Goal: Use online tool/utility: Utilize a website feature to perform a specific function

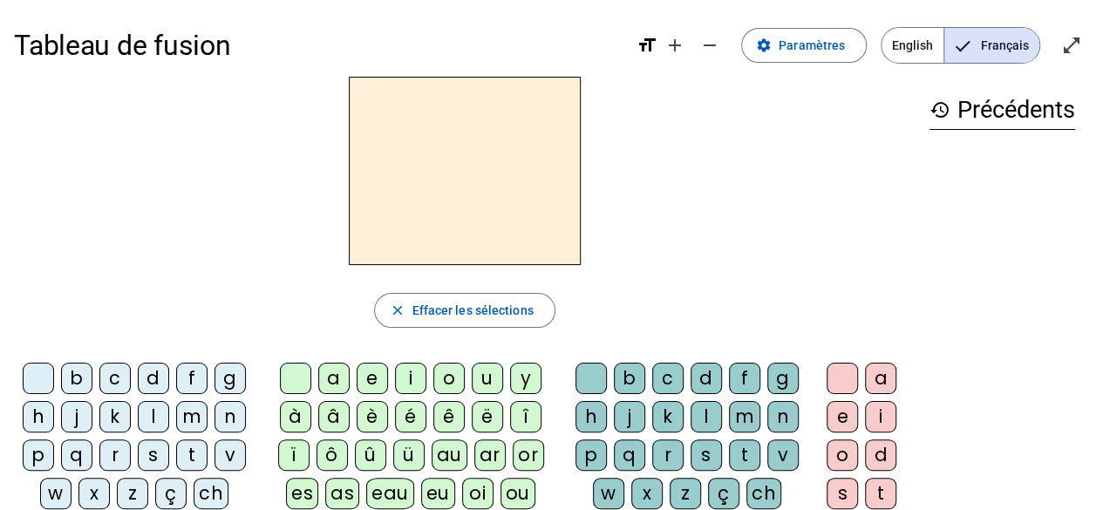
click at [77, 372] on div "b" at bounding box center [76, 378] width 31 height 31
click at [368, 371] on div "e" at bounding box center [372, 378] width 31 height 31
click at [119, 378] on div "c" at bounding box center [114, 378] width 31 height 31
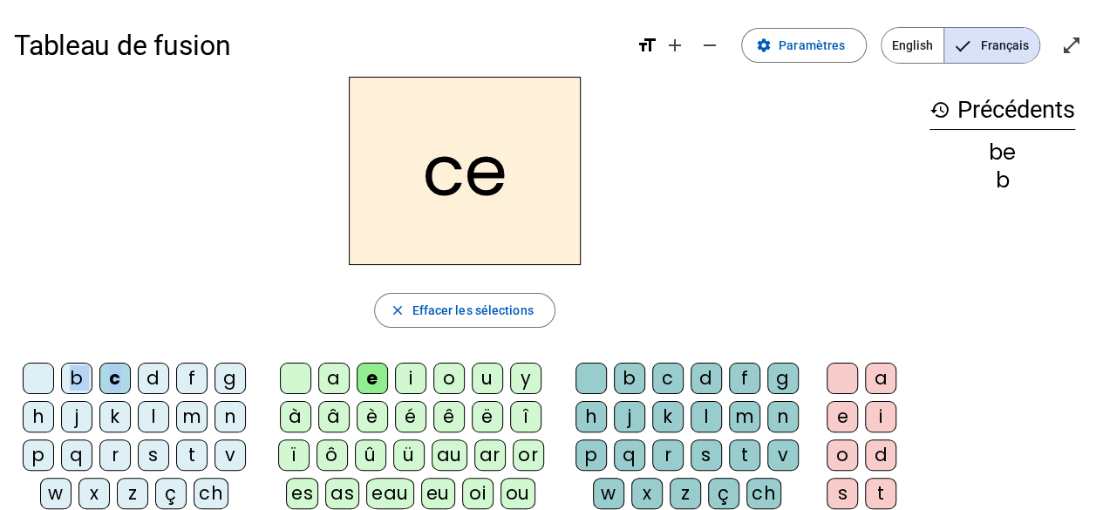
drag, startPoint x: 119, startPoint y: 378, endPoint x: 66, endPoint y: 381, distance: 53.3
click at [66, 381] on div "b c d f g h j k l m n p q r s t v w x z ç ch ph qu br cr dr fr gr kr pr tr bl c…" at bounding box center [138, 497] width 234 height 269
click at [66, 373] on div "b" at bounding box center [76, 378] width 31 height 31
click at [661, 379] on div "c" at bounding box center [667, 378] width 31 height 31
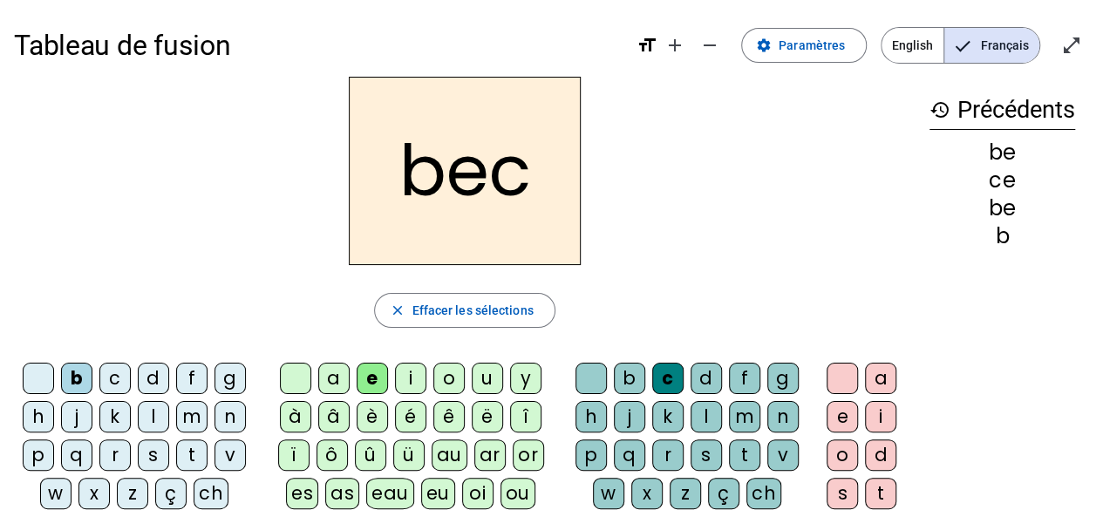
click at [160, 461] on div "s" at bounding box center [153, 455] width 31 height 31
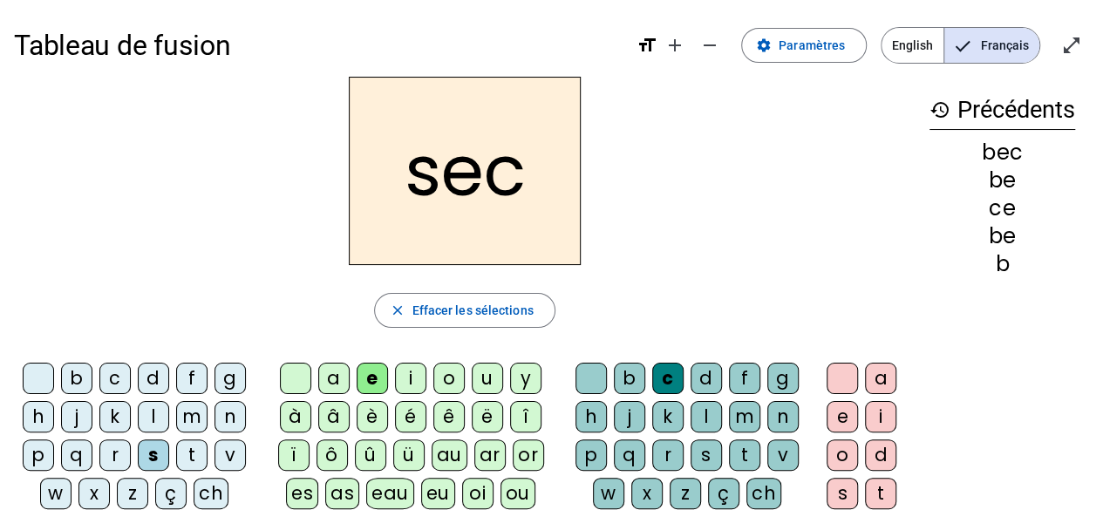
click at [331, 379] on div "a" at bounding box center [333, 378] width 31 height 31
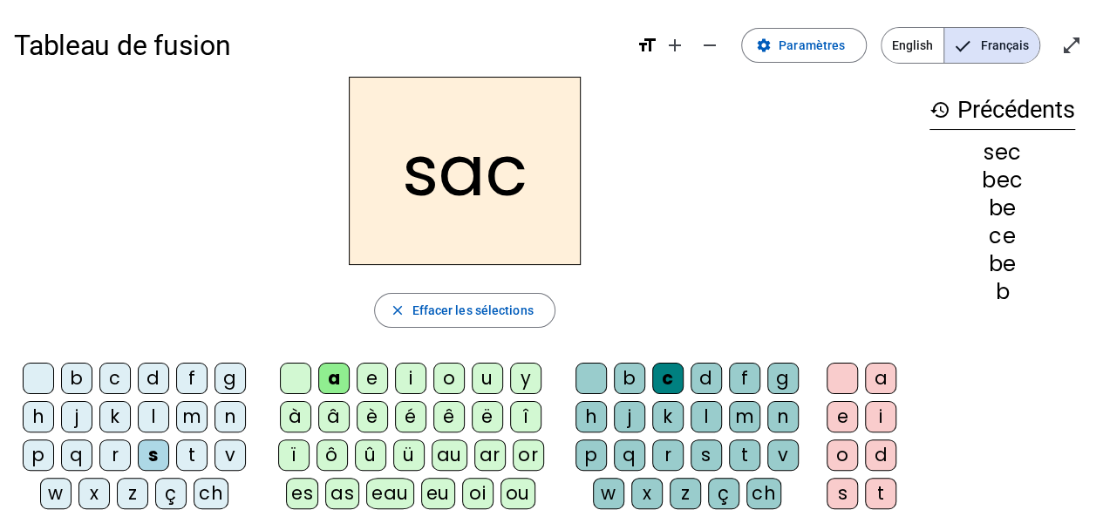
click at [581, 388] on div at bounding box center [591, 378] width 31 height 31
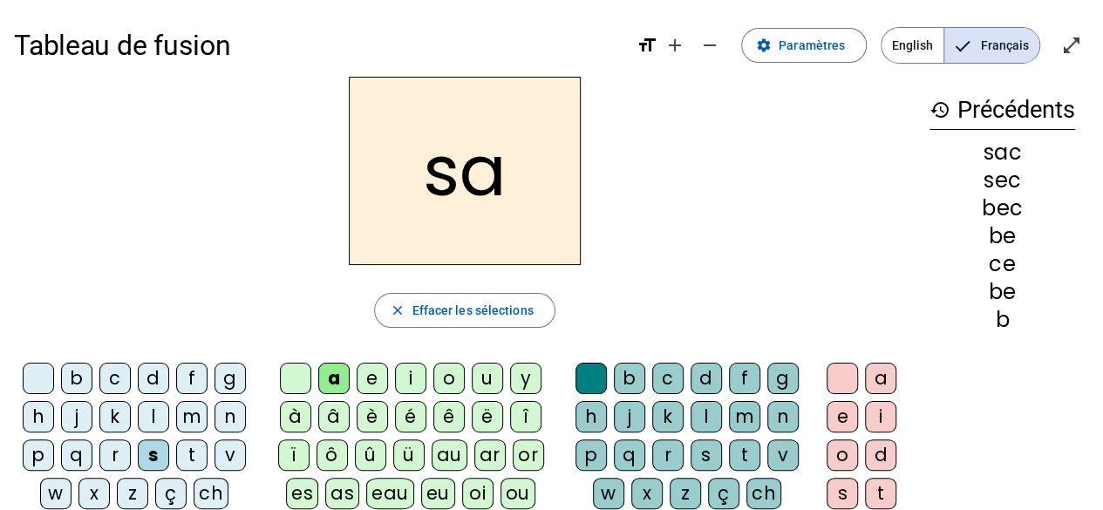
click at [227, 450] on div "v" at bounding box center [230, 455] width 31 height 31
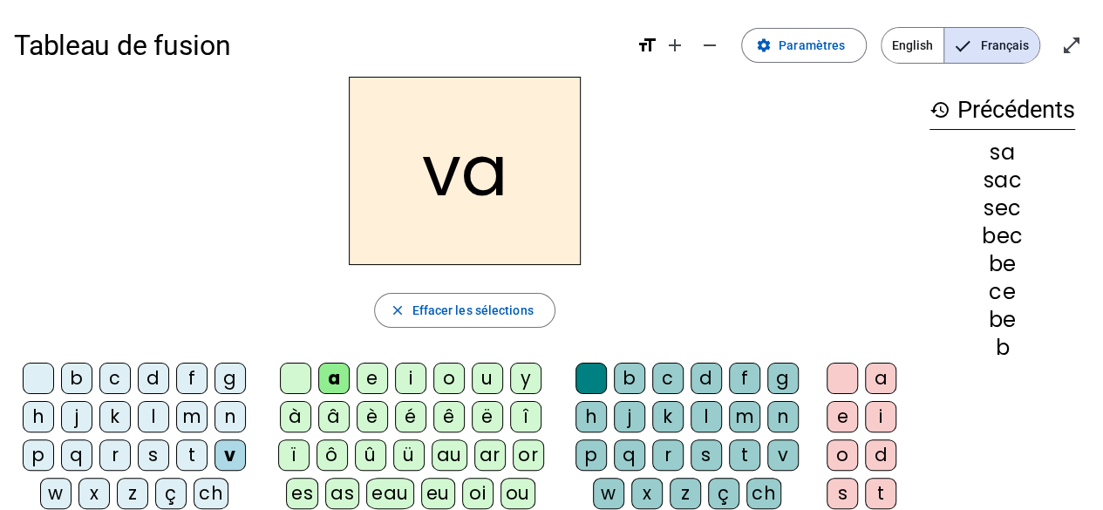
click at [710, 431] on letter-bubble "l" at bounding box center [710, 420] width 38 height 38
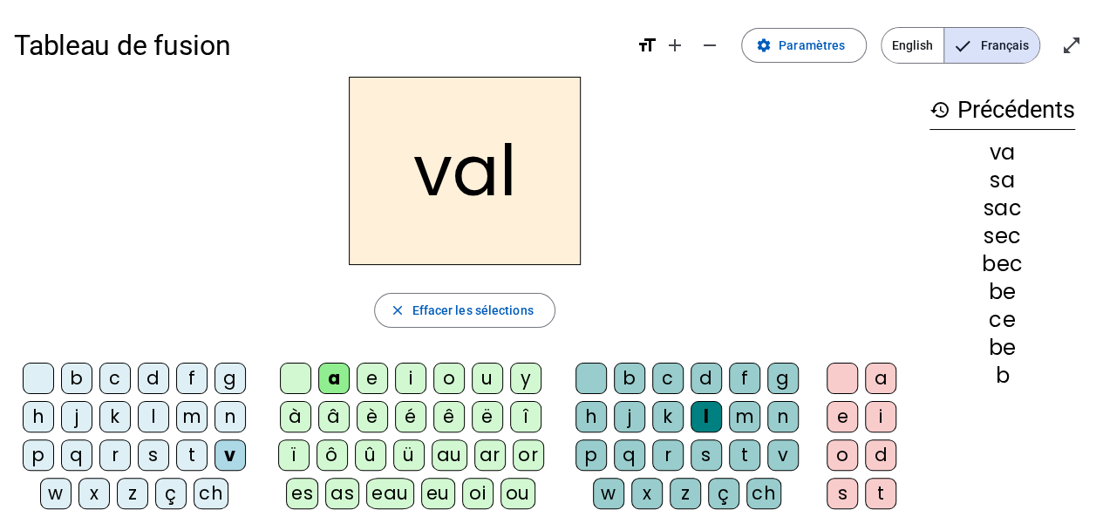
click at [199, 412] on div "m" at bounding box center [191, 416] width 31 height 31
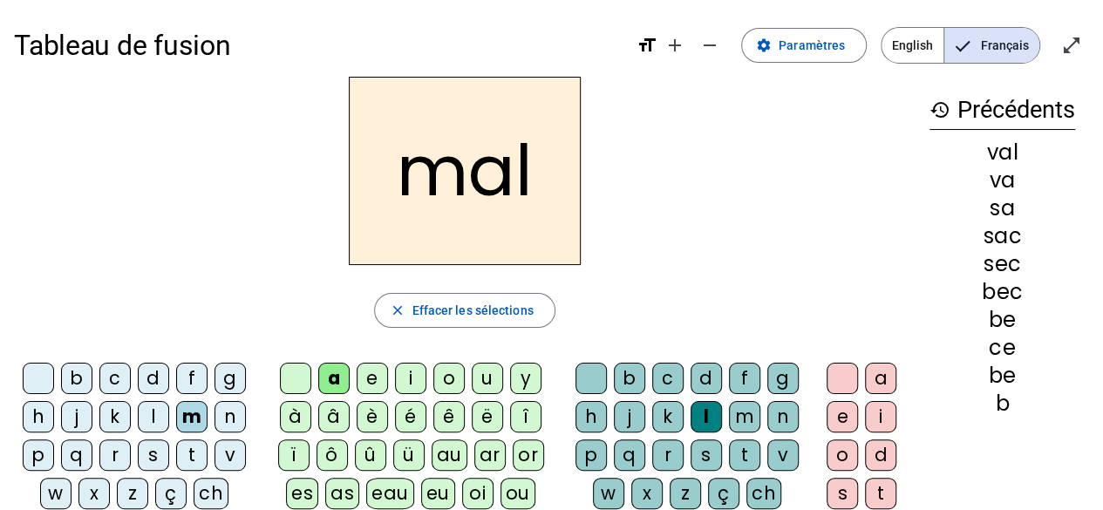
click at [406, 378] on div "i" at bounding box center [410, 378] width 31 height 31
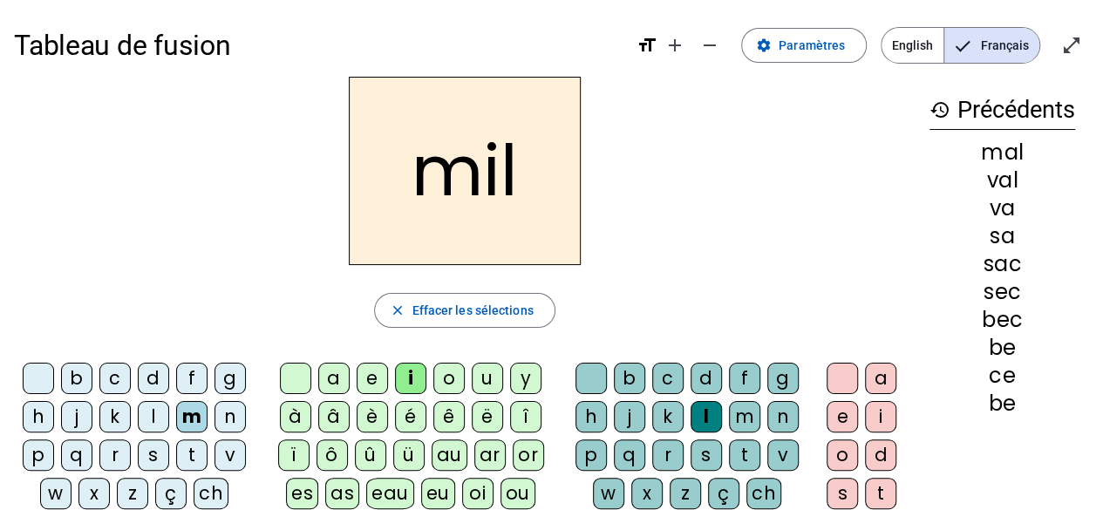
click at [159, 454] on div "s" at bounding box center [153, 455] width 31 height 31
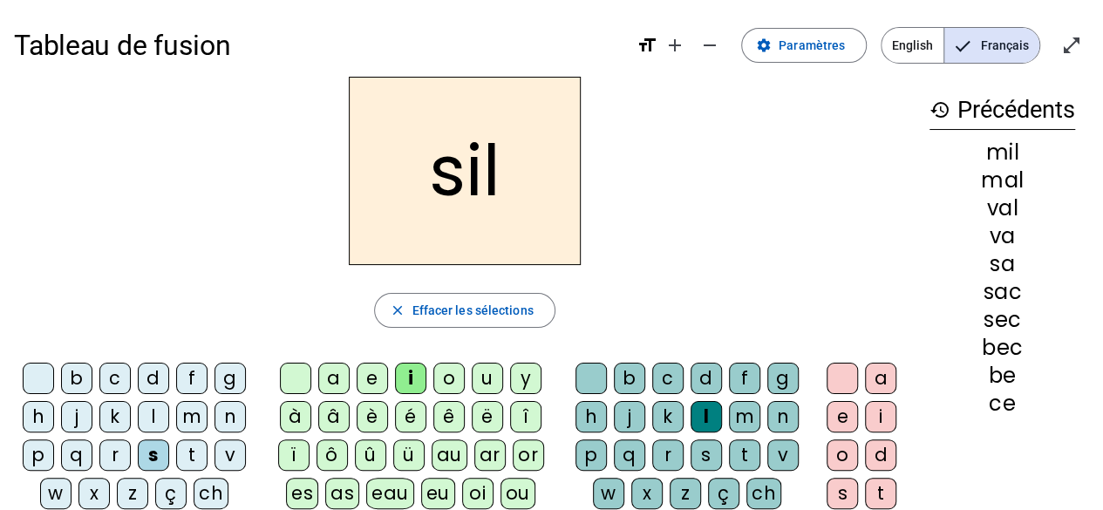
click at [334, 374] on div "a" at bounding box center [333, 378] width 31 height 31
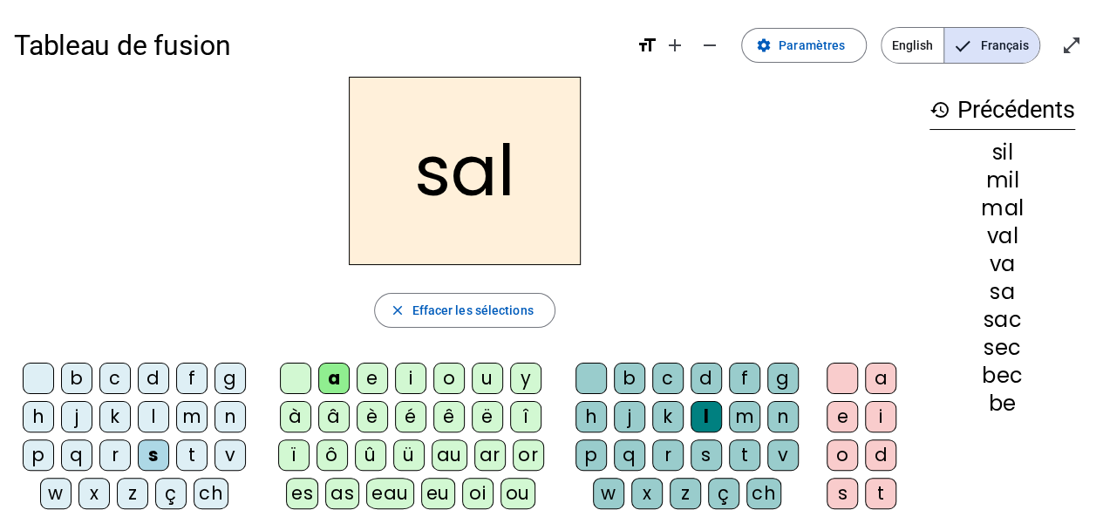
click at [454, 372] on div "o" at bounding box center [448, 378] width 31 height 31
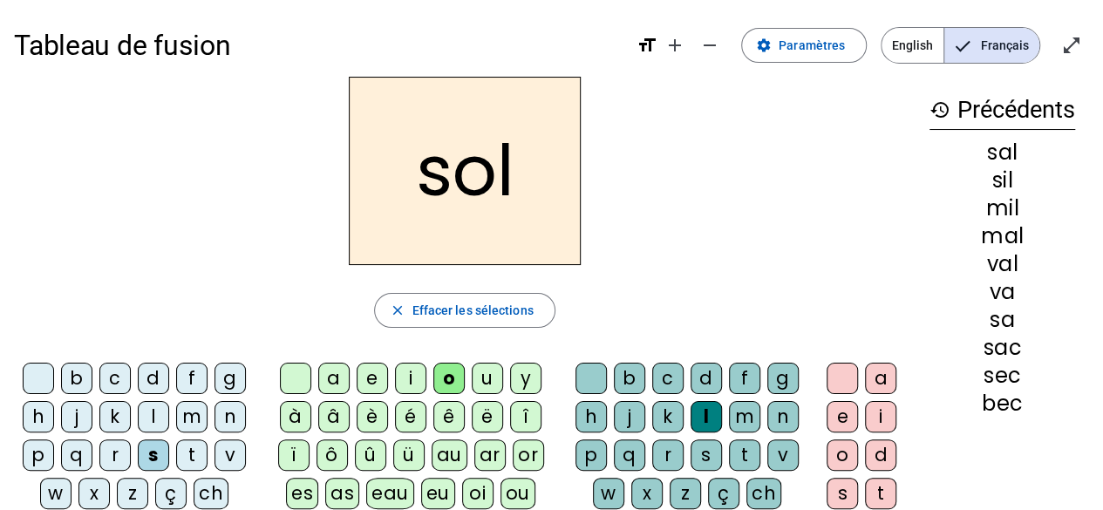
click at [376, 369] on div "e" at bounding box center [372, 378] width 31 height 31
click at [222, 385] on div "g" at bounding box center [230, 378] width 31 height 31
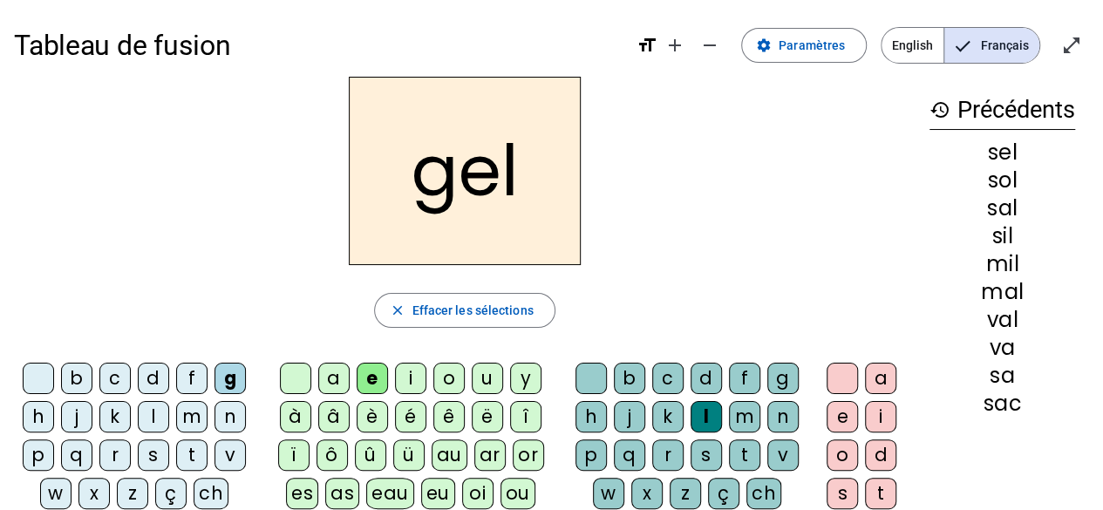
click at [72, 372] on div "b" at bounding box center [76, 378] width 31 height 31
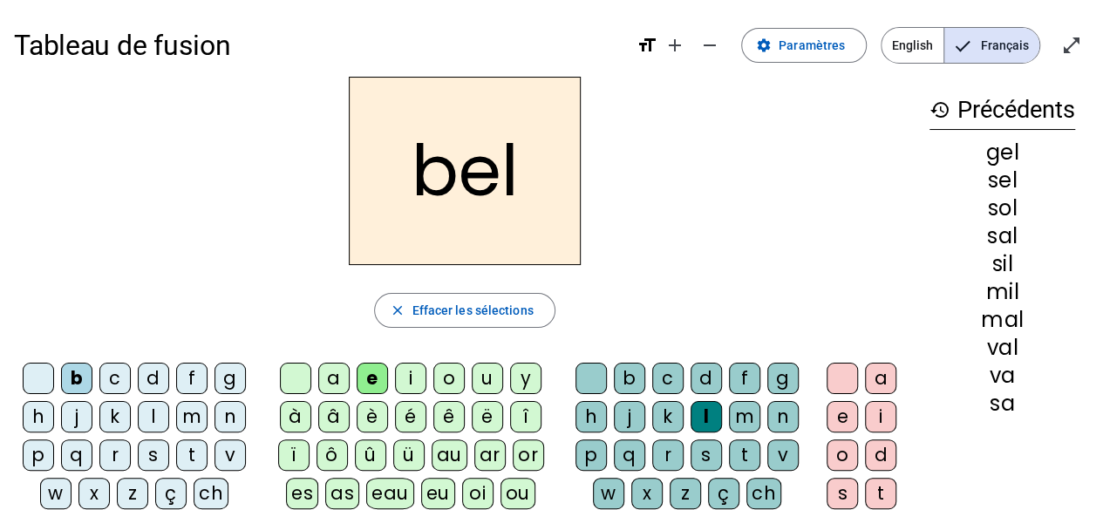
click at [195, 445] on div "t" at bounding box center [191, 455] width 31 height 31
